Goal: Information Seeking & Learning: Learn about a topic

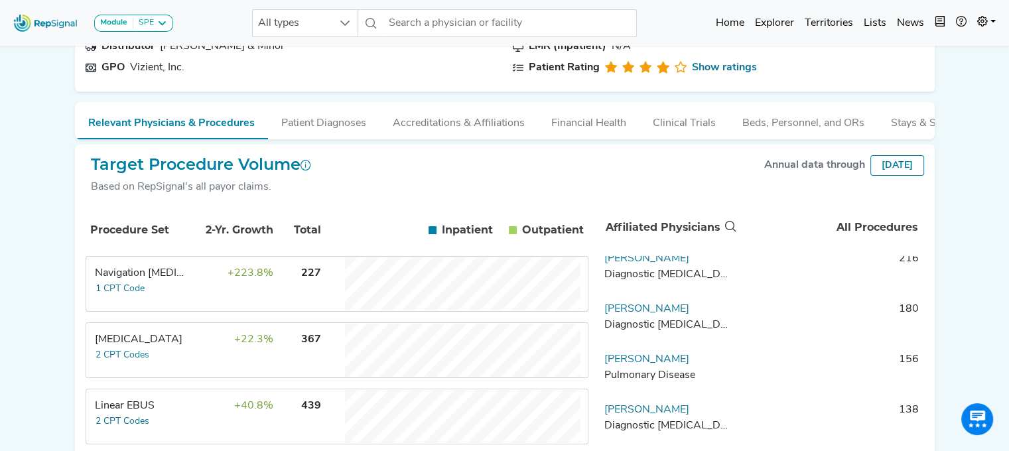
scroll to position [0, 10]
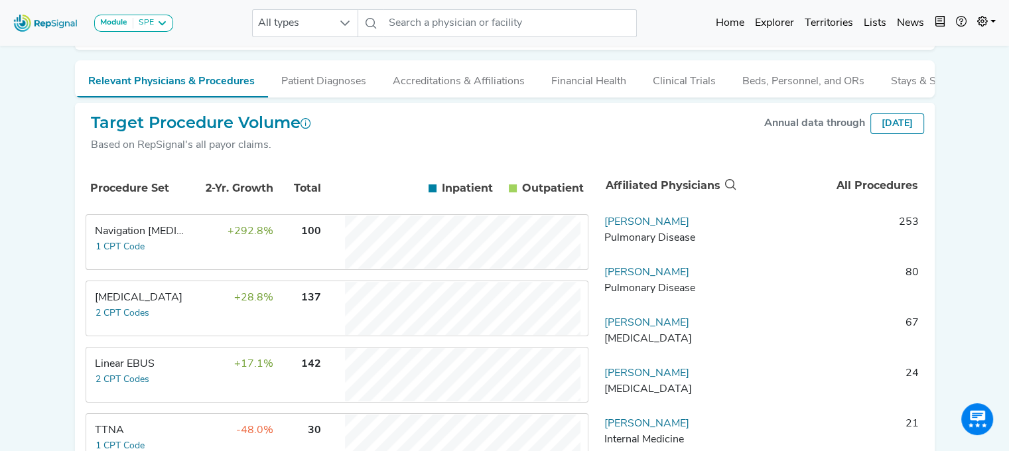
scroll to position [162, 10]
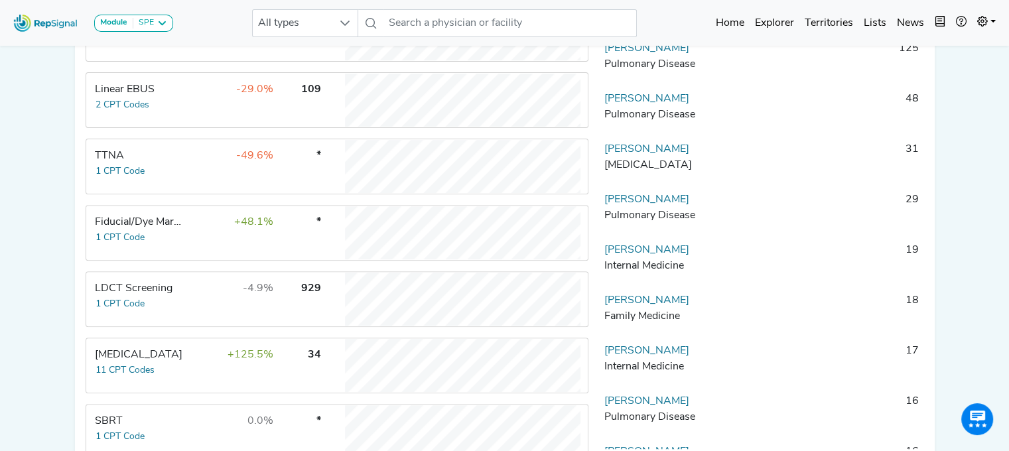
scroll to position [440, 10]
click at [985, 88] on div "Module SPE [MEDICAL_DATA] Disposable Bronchoscope SBRT SPE TTNA [MEDICAL_DATA] …" at bounding box center [504, 50] width 1009 height 980
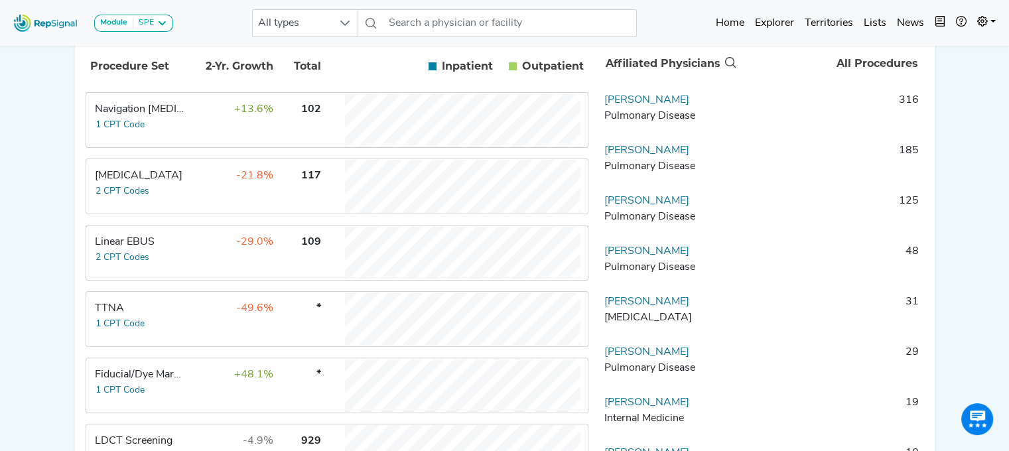
scroll to position [284, 0]
